Goal: Task Accomplishment & Management: Use online tool/utility

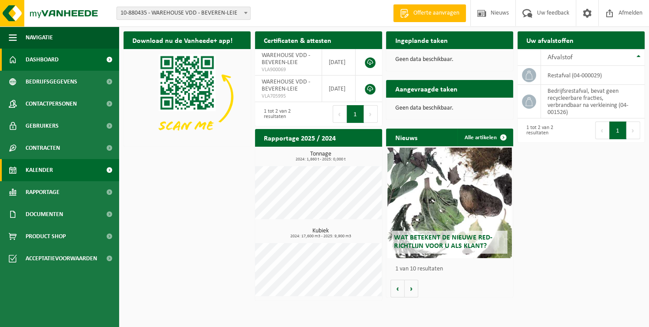
click at [47, 167] on span "Kalender" at bounding box center [39, 170] width 27 height 22
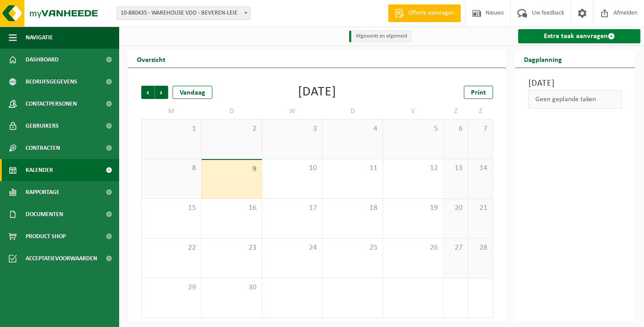
click at [554, 40] on link "Extra taak aanvragen" at bounding box center [579, 36] width 122 height 14
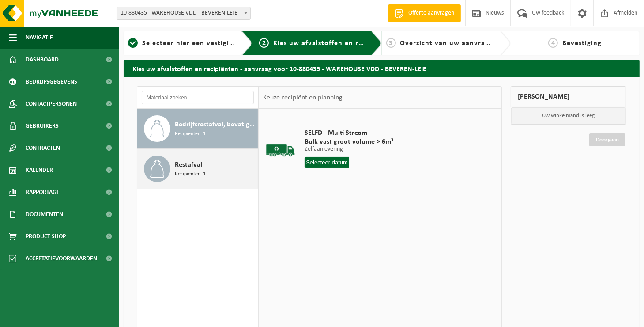
click at [206, 169] on div "Restafval Recipiënten: 1" at bounding box center [215, 168] width 81 height 26
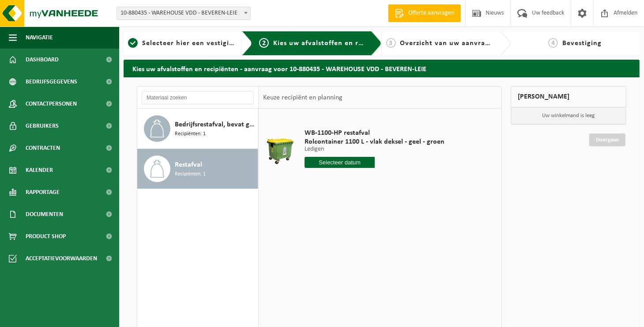
click at [340, 164] on input "text" at bounding box center [339, 162] width 70 height 11
click at [369, 226] on div "12" at bounding box center [374, 226] width 15 height 14
type input "Van 2025-09-12"
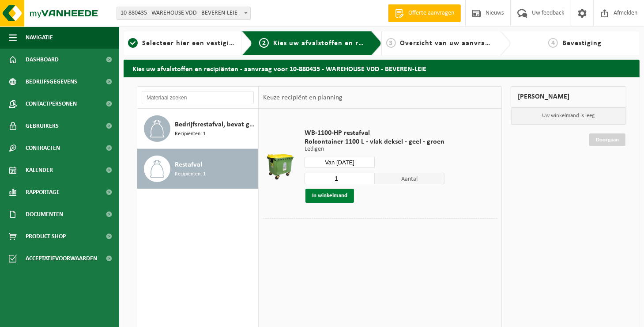
click at [327, 198] on button "In winkelmand" at bounding box center [329, 195] width 49 height 14
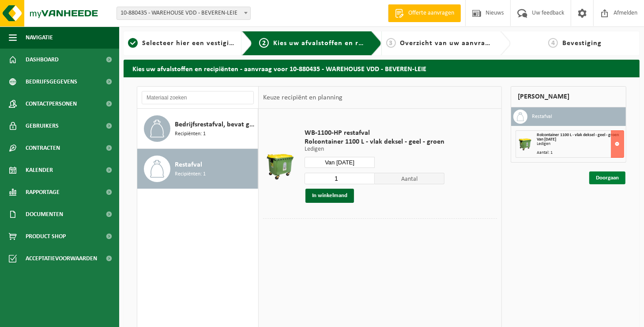
click at [607, 176] on link "Doorgaan" at bounding box center [607, 177] width 36 height 13
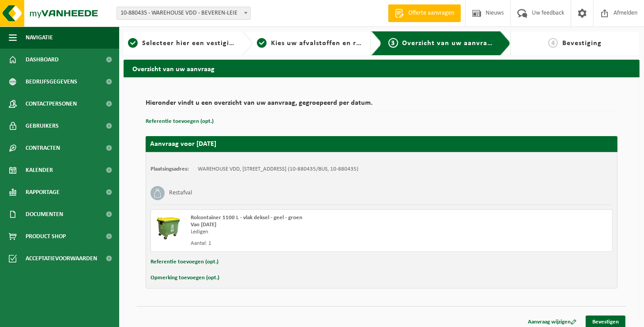
scroll to position [5, 0]
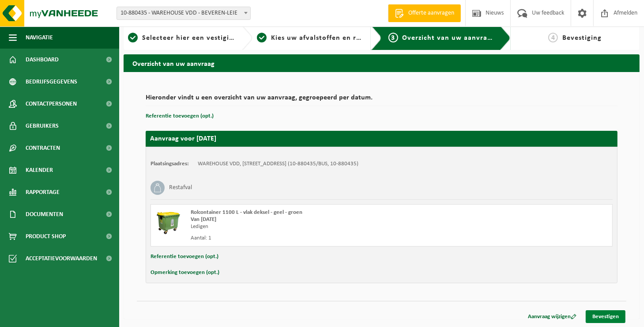
click at [605, 308] on div "Aanvraag wijzigen Bevestigen" at bounding box center [381, 305] width 489 height 9
click at [604, 311] on link "Bevestigen" at bounding box center [606, 316] width 40 height 13
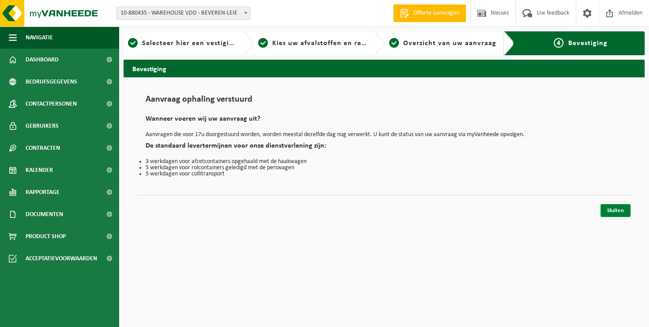
click at [612, 210] on link "Sluiten" at bounding box center [616, 210] width 30 height 13
